Goal: Information Seeking & Learning: Learn about a topic

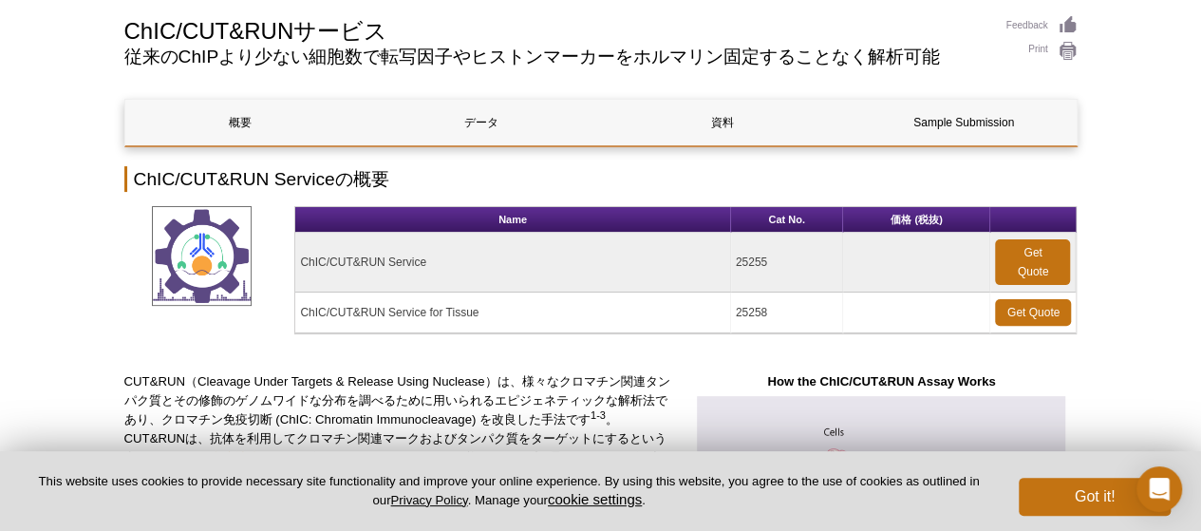
scroll to position [133, 0]
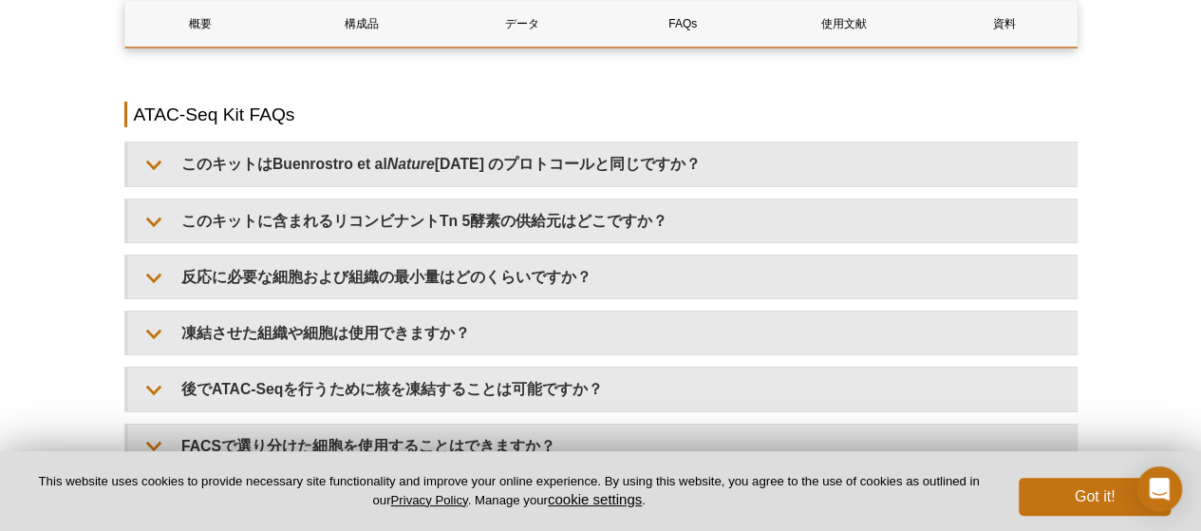
scroll to position [3311, 0]
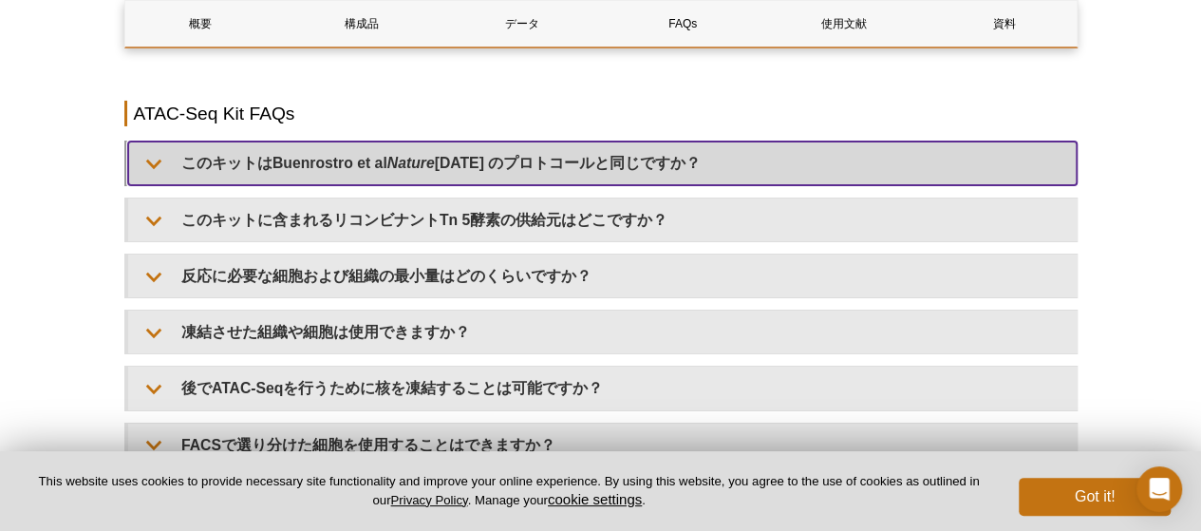
click at [348, 162] on summary "このキットはBuenrostro et al Nature 2013 のプロトコールと同じですか？" at bounding box center [602, 162] width 949 height 43
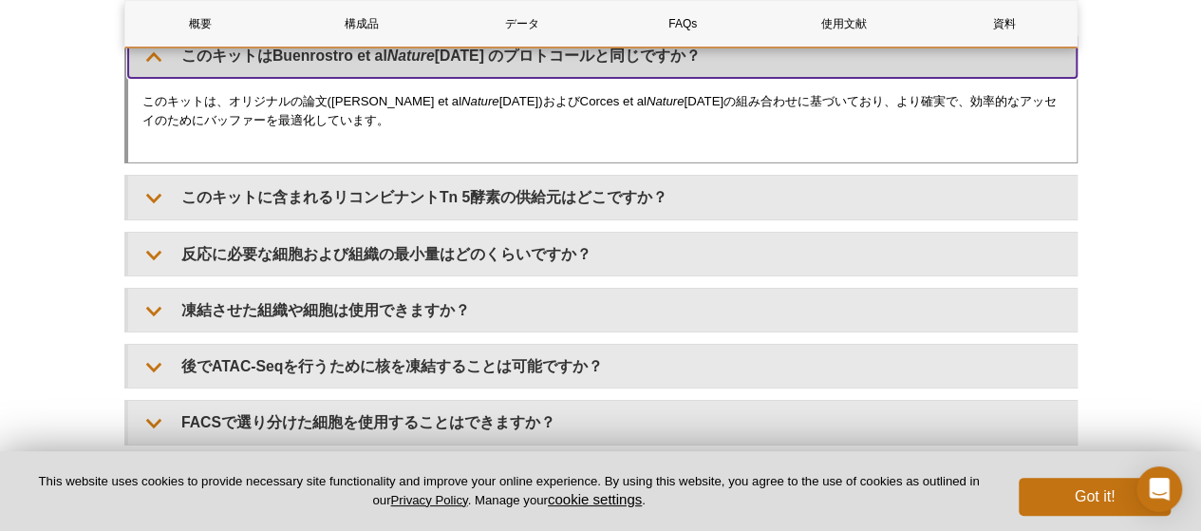
scroll to position [3419, 0]
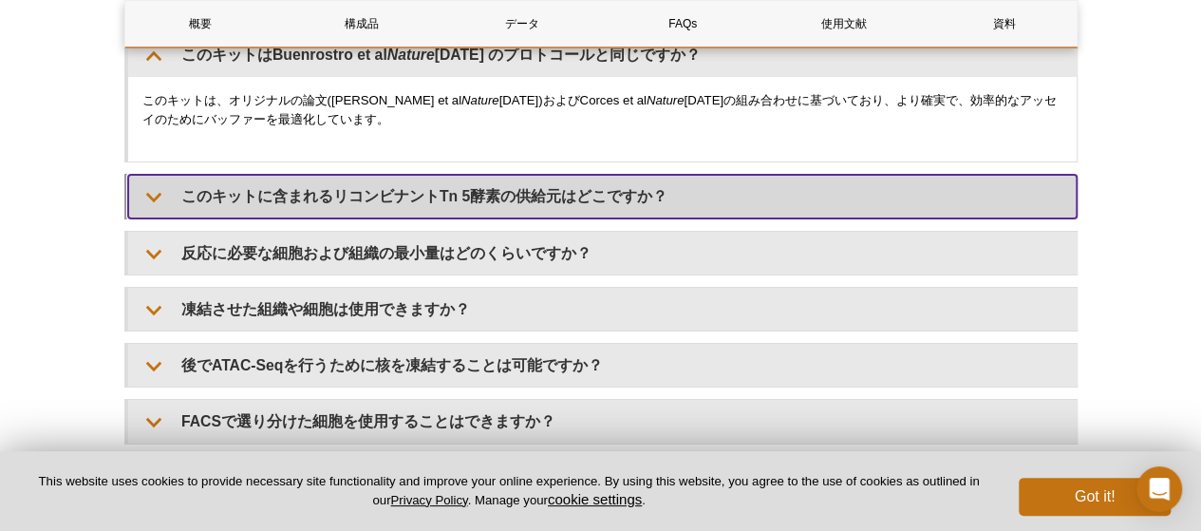
click at [332, 217] on summary "このキットに含まれるリコンビナントTn 5酵素の供給元はどこですか？" at bounding box center [602, 196] width 949 height 43
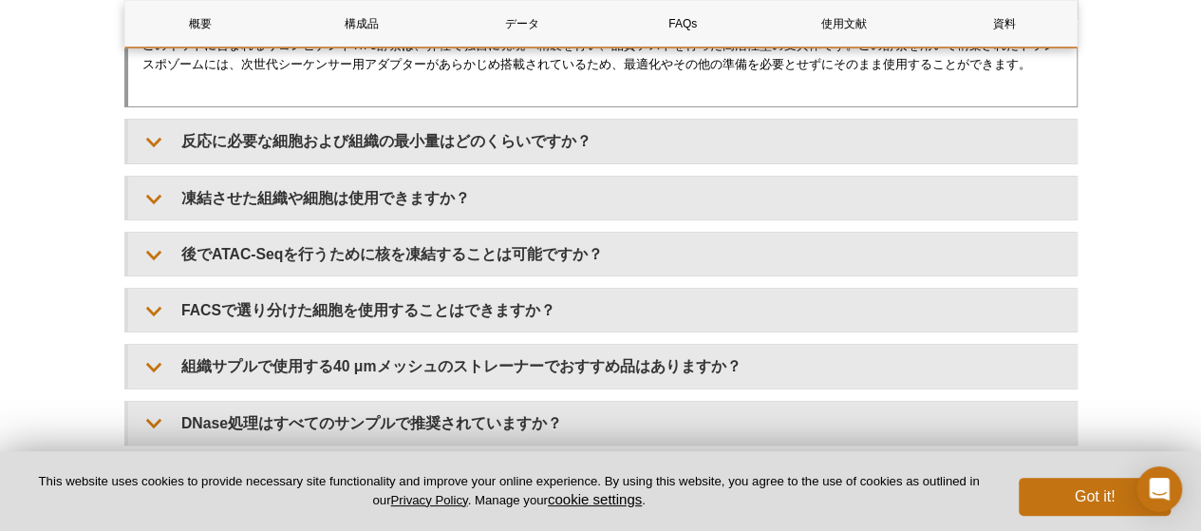
scroll to position [3617, 0]
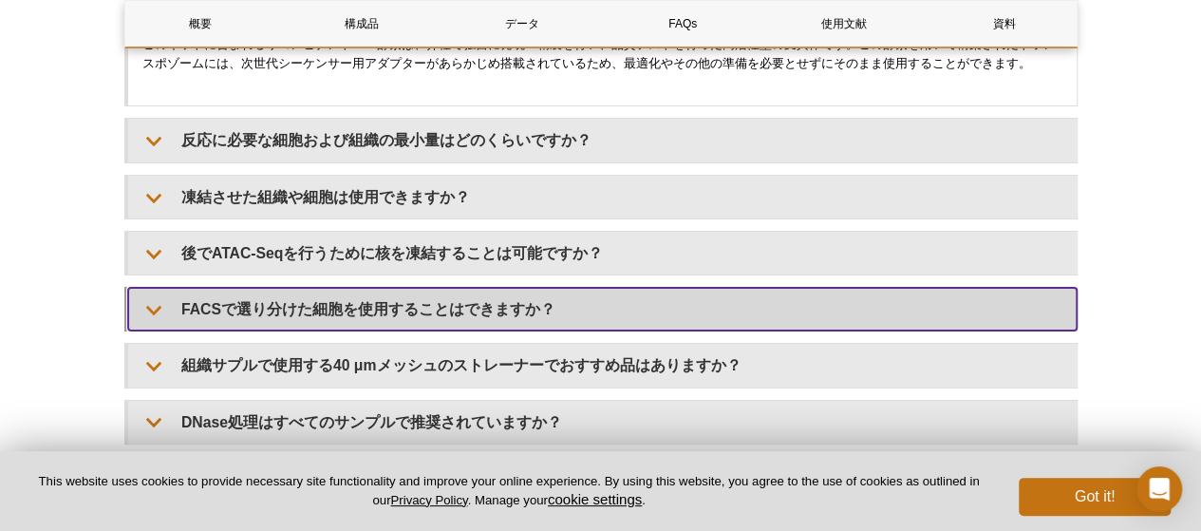
click at [307, 328] on summary "FACSで選り分けた細胞を使用することはできますか？" at bounding box center [602, 309] width 949 height 43
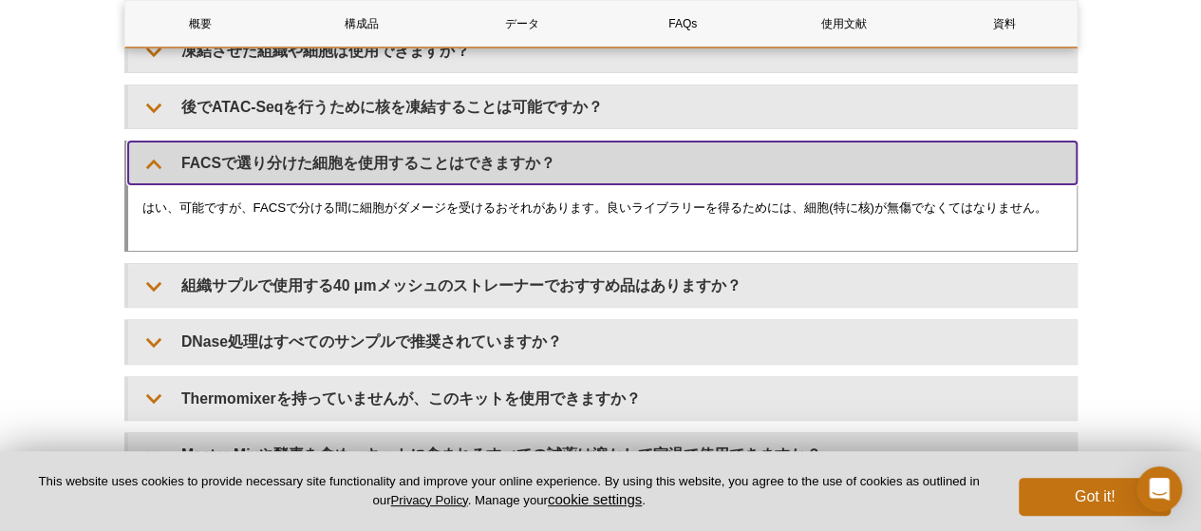
scroll to position [3762, 0]
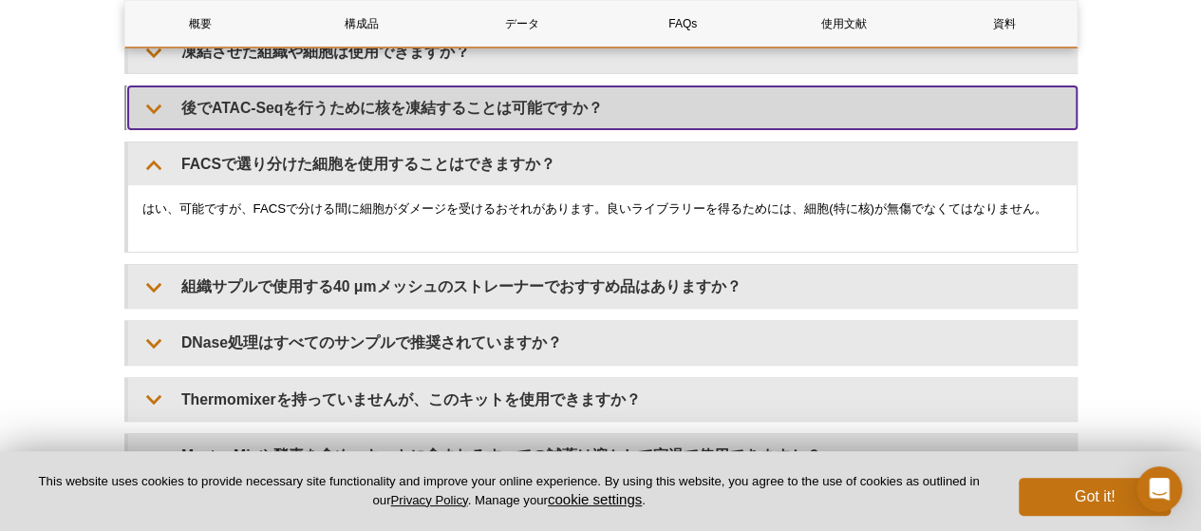
click at [365, 122] on summary "後でATAC-Seqを行うために核を凍結することは可能ですか？" at bounding box center [602, 107] width 949 height 43
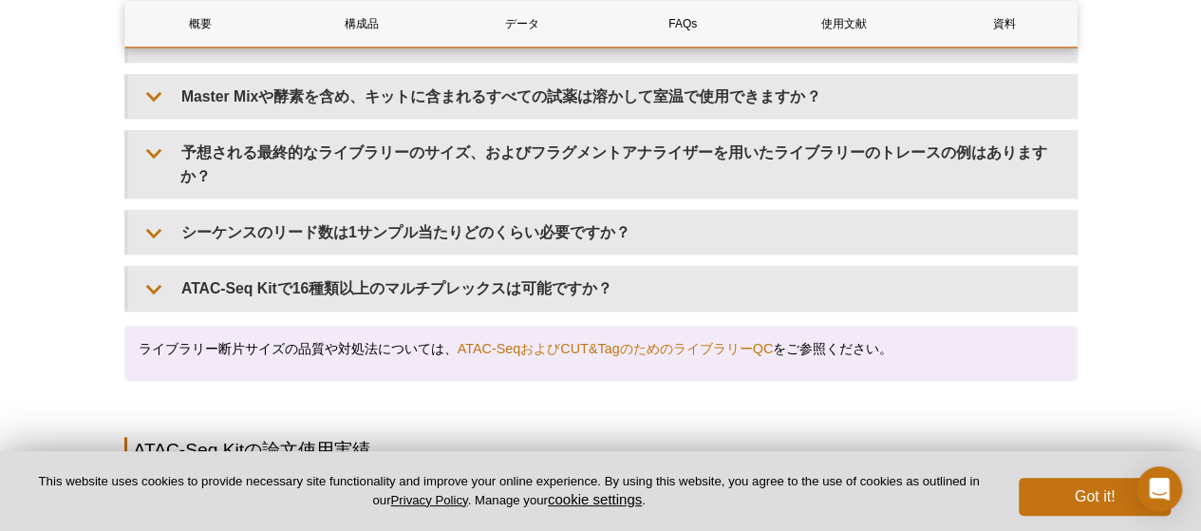
scroll to position [4206, 0]
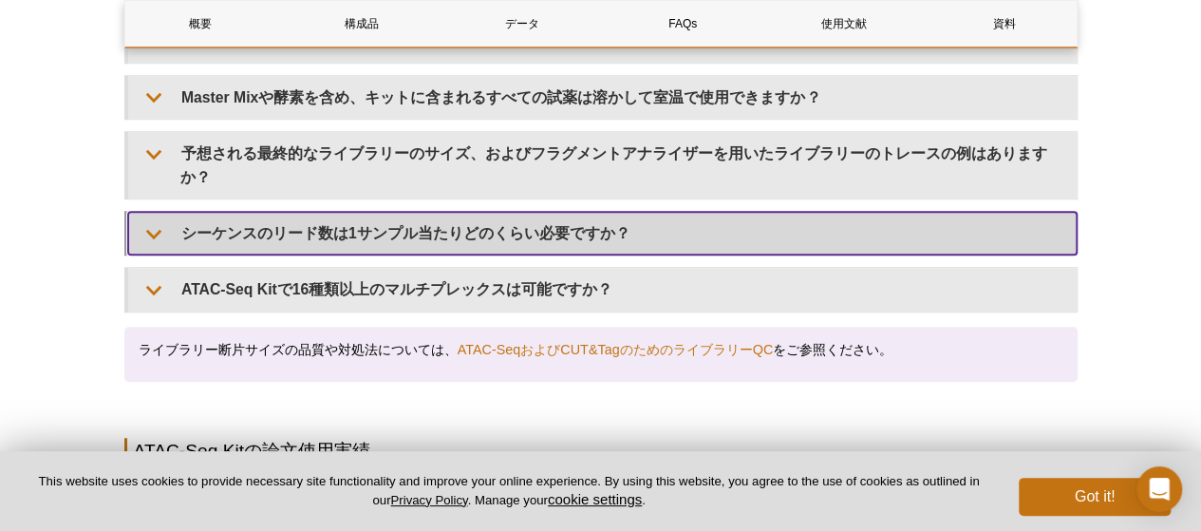
click at [340, 221] on summary "シーケンスのリード数は1サンプル当たりどのくらい必要ですか？" at bounding box center [602, 233] width 949 height 43
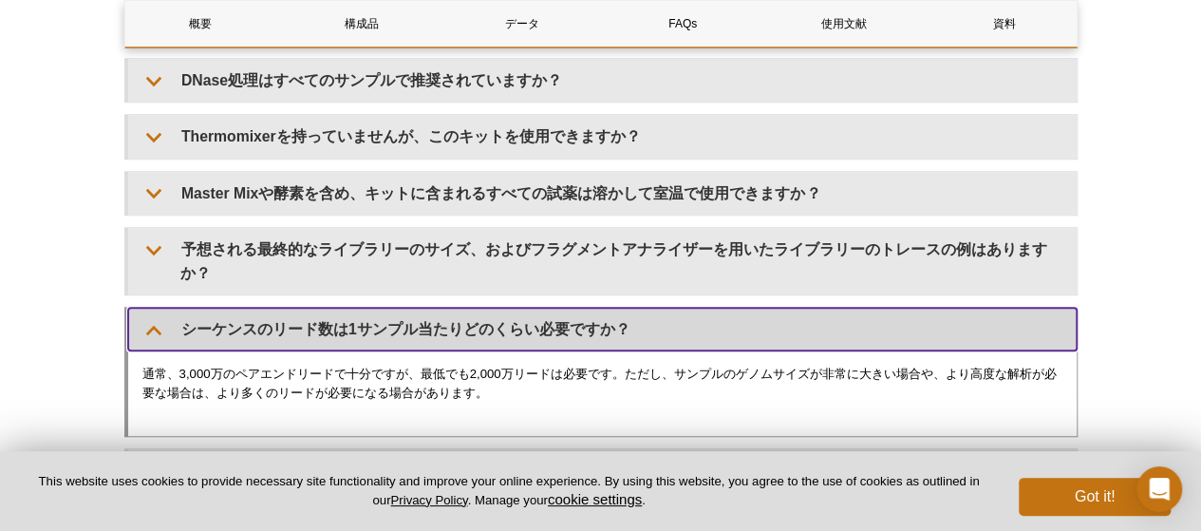
scroll to position [4107, 0]
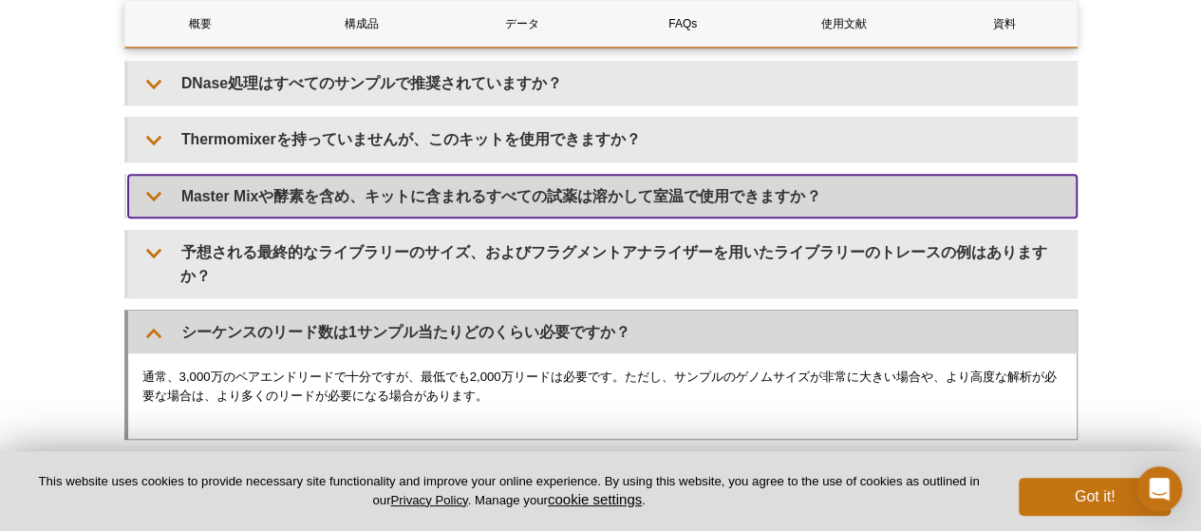
click at [340, 217] on summary "Master Mixや酵素を含め、キットに含まれるすべての試薬は溶かして室温で使用できますか？" at bounding box center [602, 196] width 949 height 43
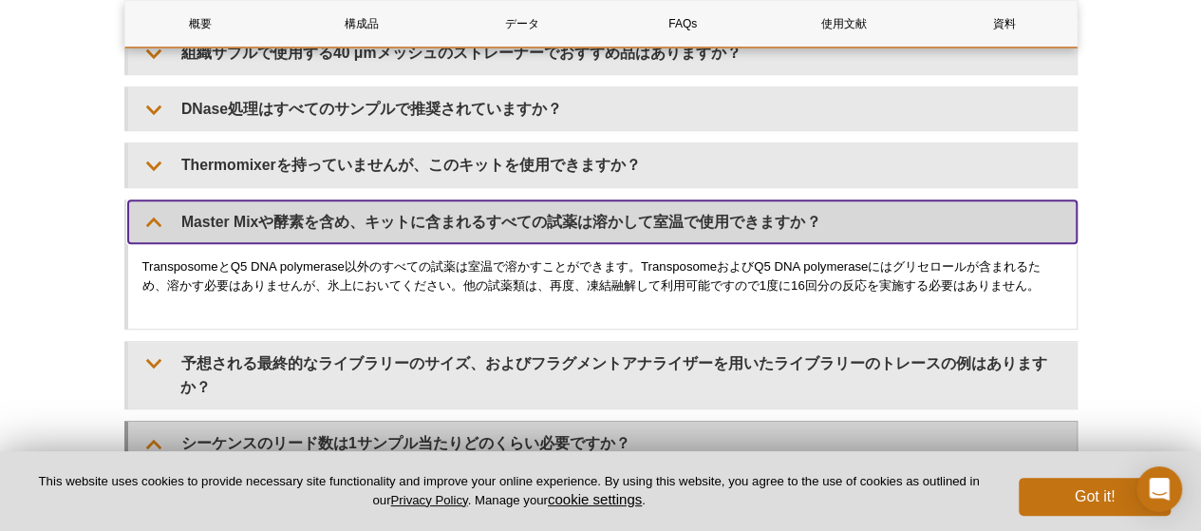
scroll to position [4078, 0]
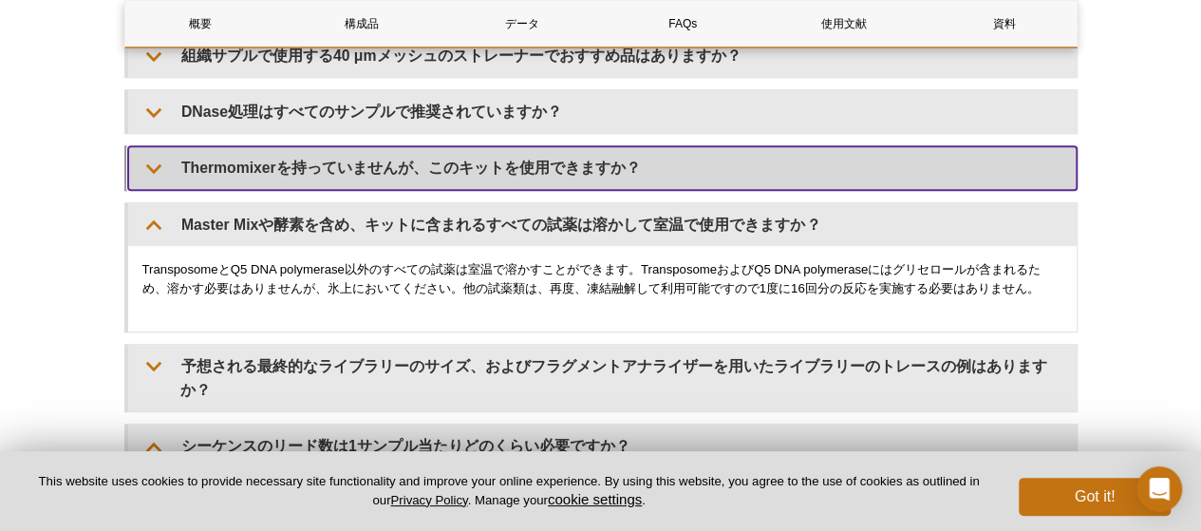
click at [348, 189] on summary "Thermomixerを持っていませんが、このキットを使用できますか？" at bounding box center [602, 167] width 949 height 43
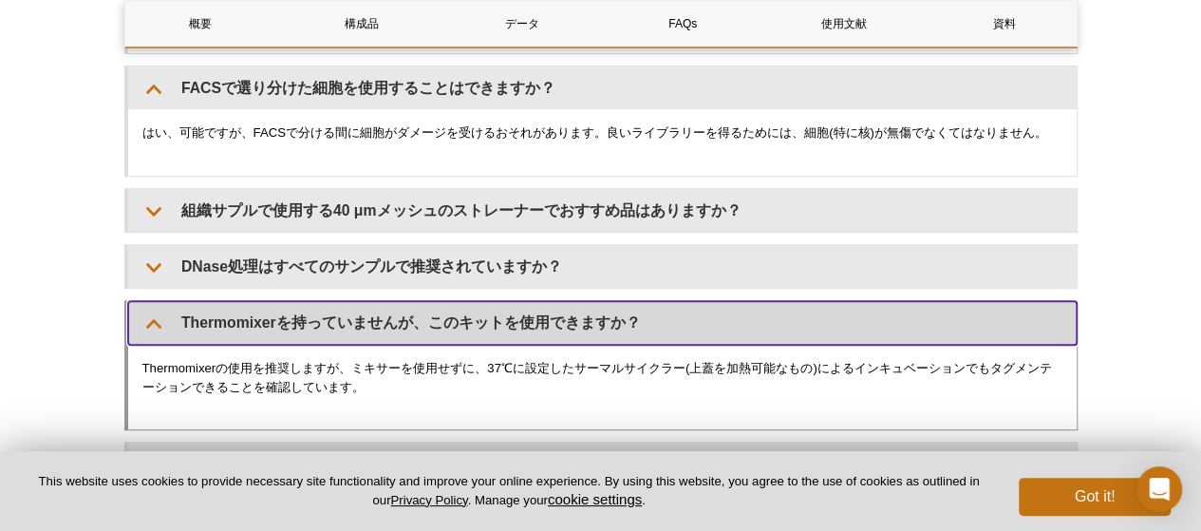
scroll to position [3923, 0]
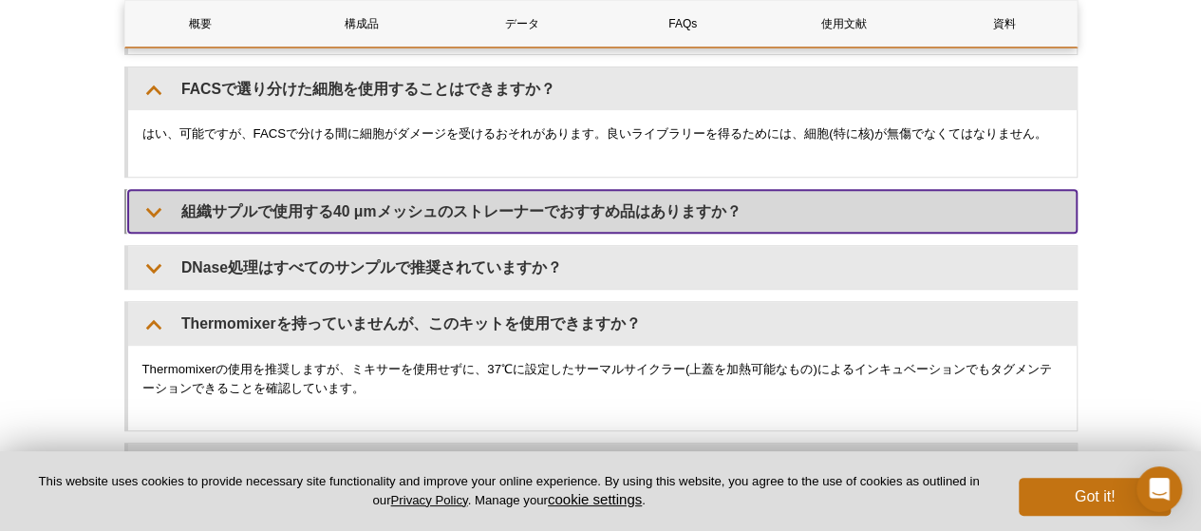
click at [418, 209] on summary "組織サプルで使用する40 μmメッシュのストレーナーでおすすめ品はありますか？" at bounding box center [602, 211] width 949 height 43
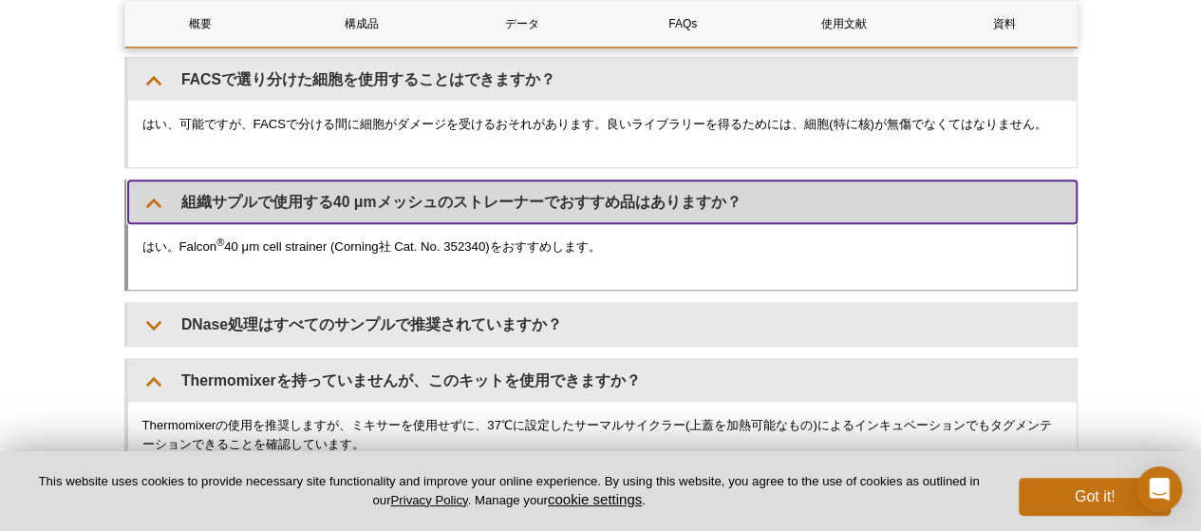
scroll to position [3941, 0]
